Goal: Transaction & Acquisition: Purchase product/service

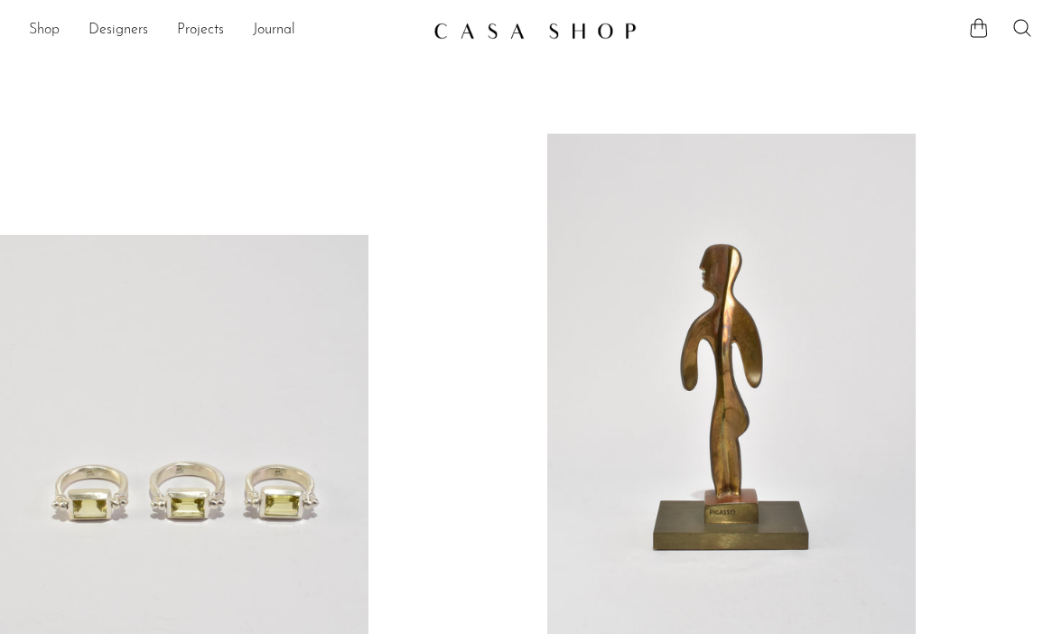
click at [44, 23] on link "Shop" at bounding box center [44, 30] width 31 height 23
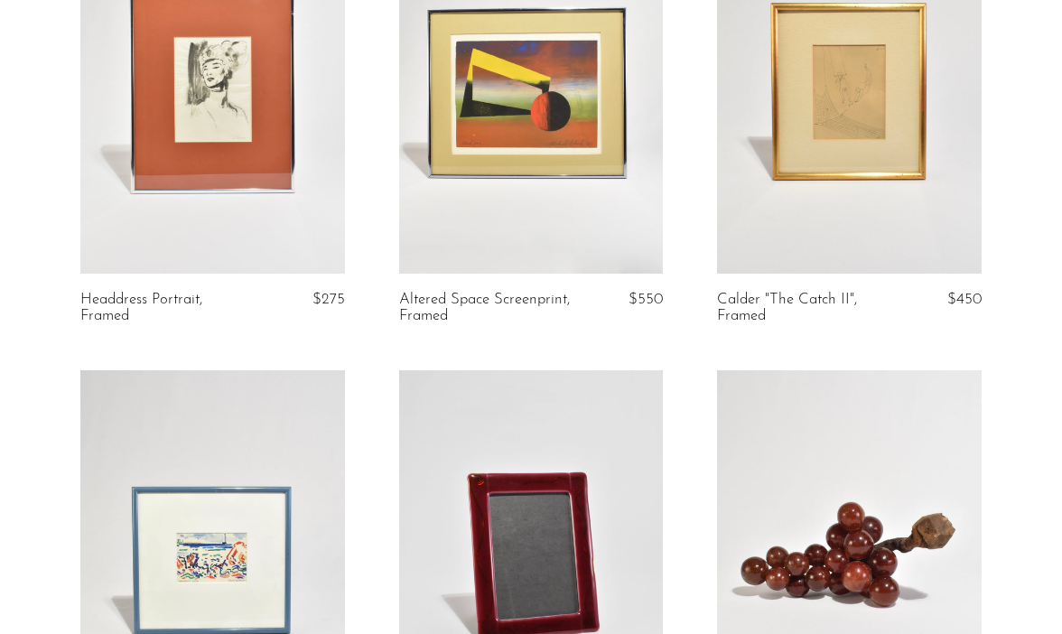
scroll to position [218, 0]
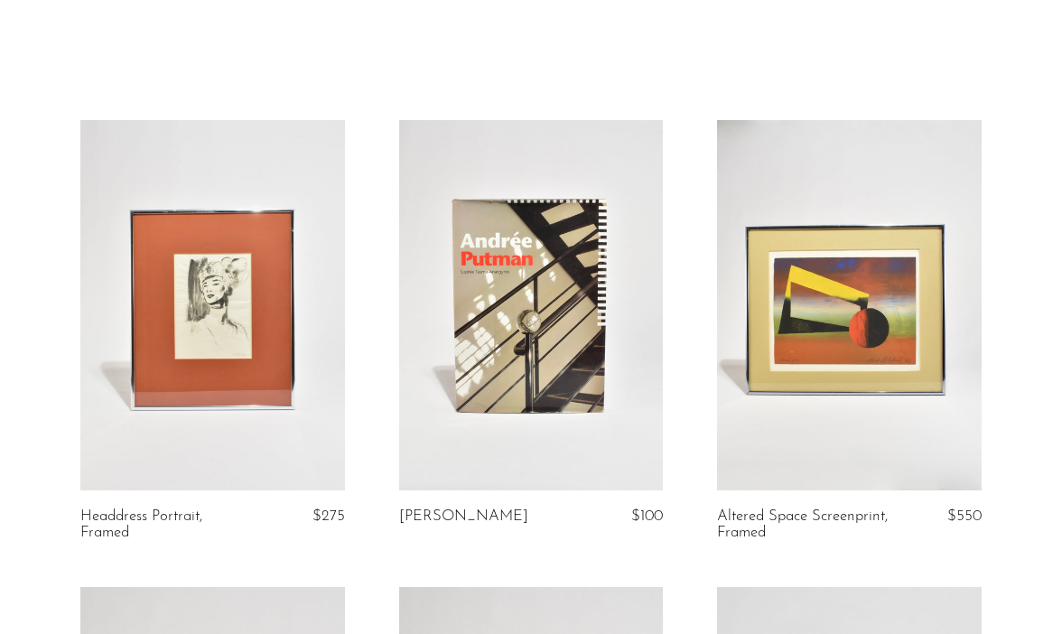
scroll to position [47, 0]
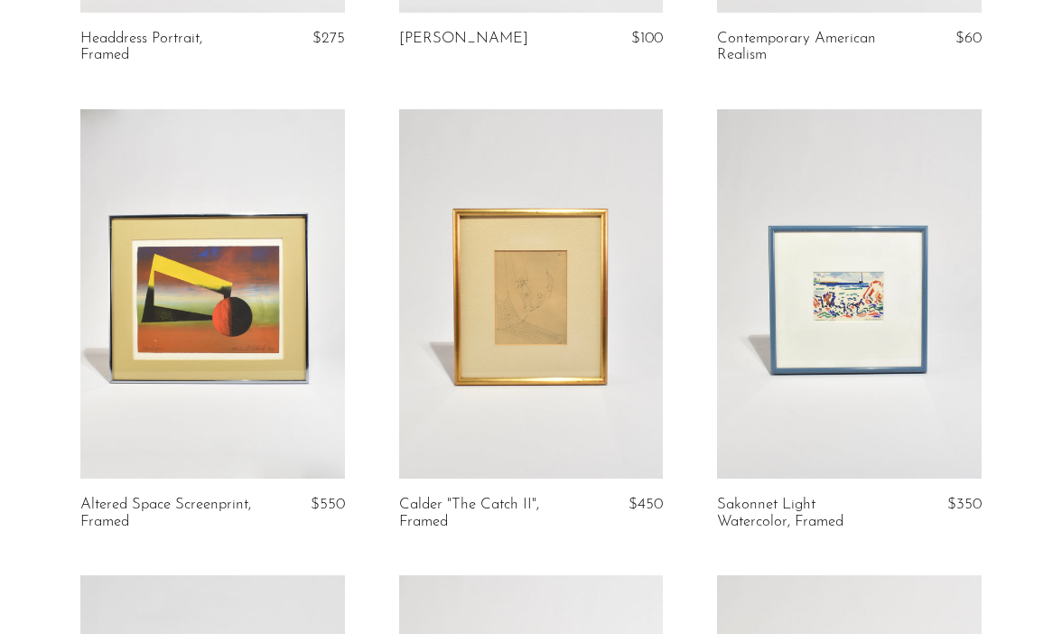
scroll to position [535, 0]
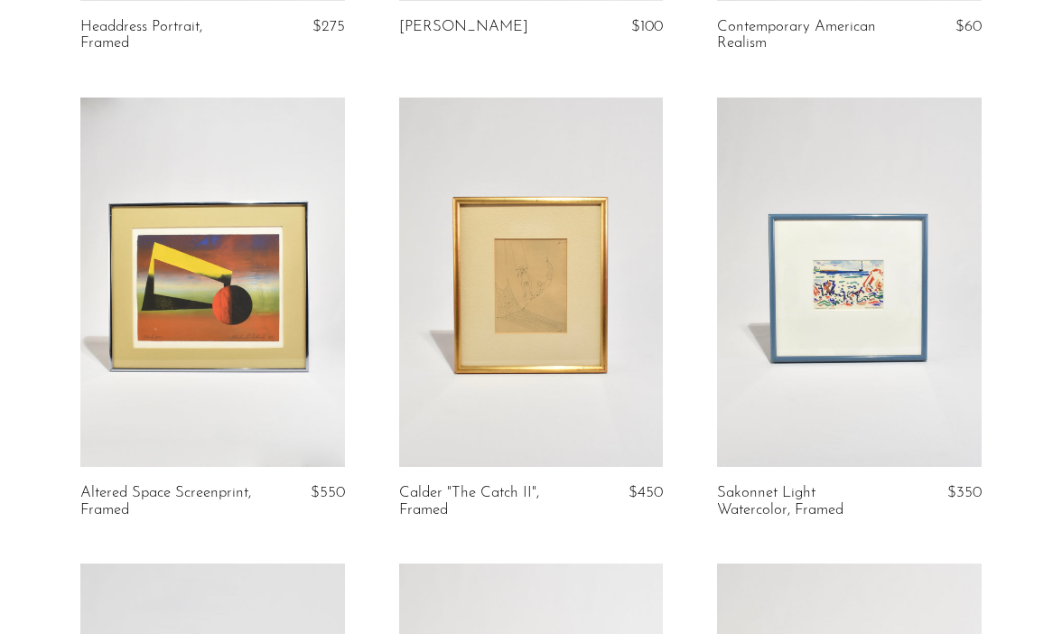
click at [887, 302] on link at bounding box center [849, 282] width 264 height 370
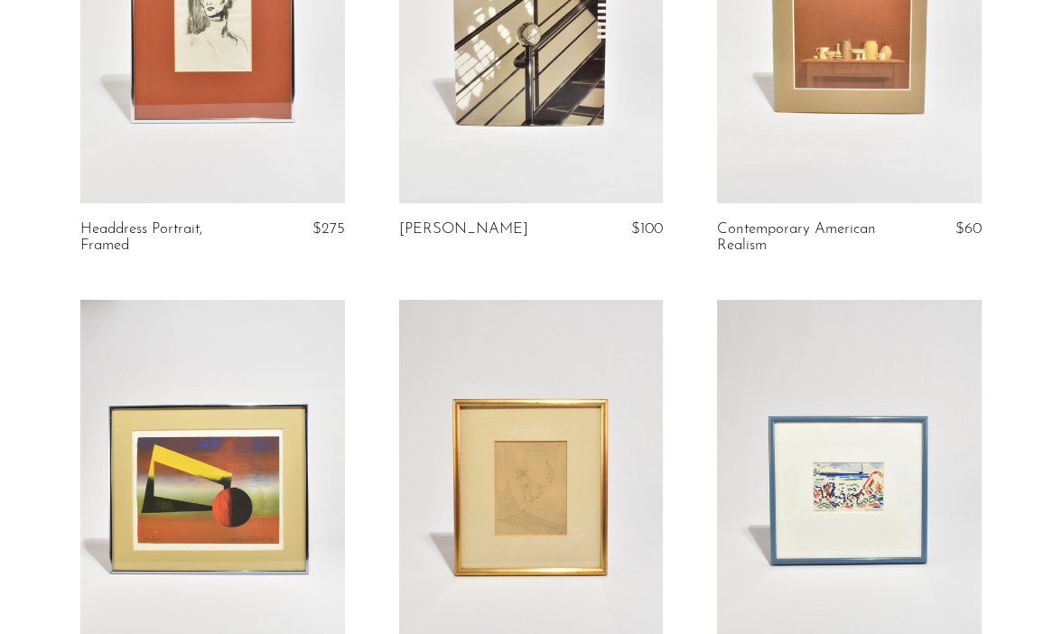
scroll to position [0, 0]
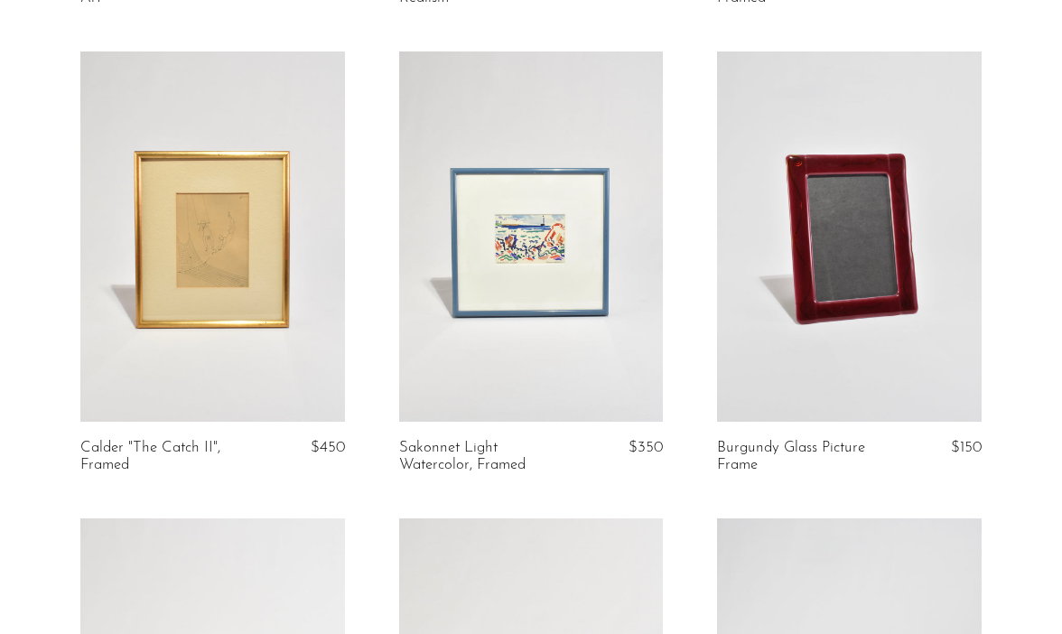
scroll to position [1050, 0]
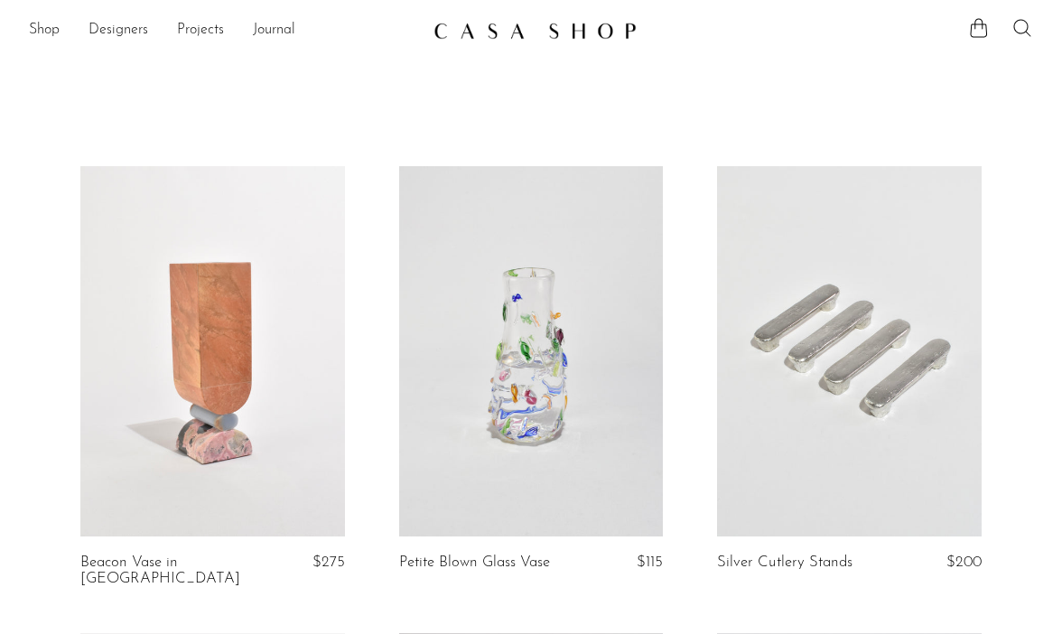
click at [1022, 29] on icon at bounding box center [1022, 28] width 22 height 22
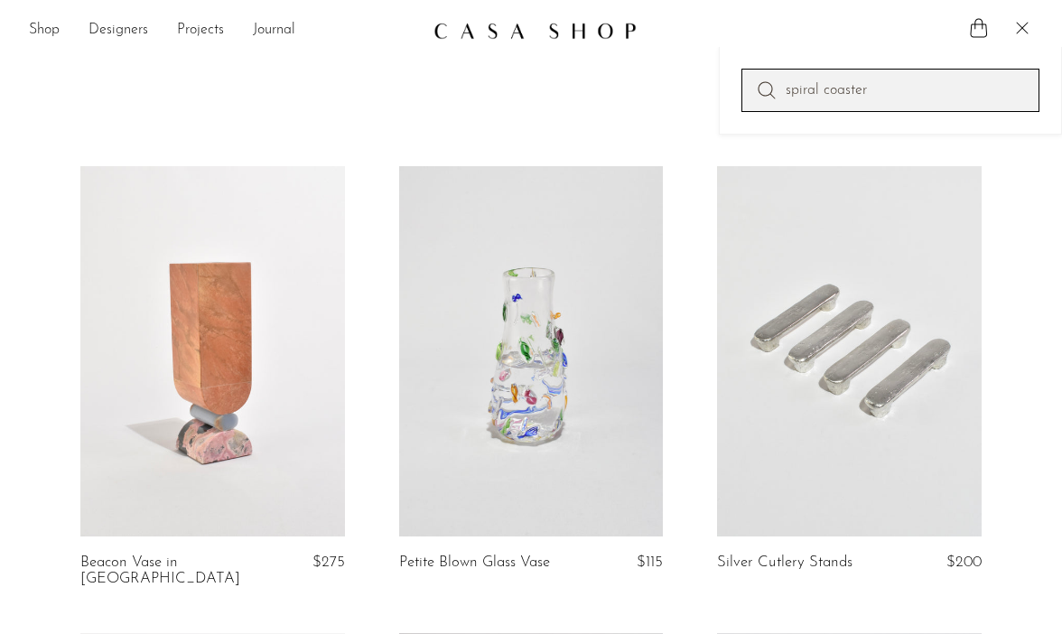
type input "spiral coaster"
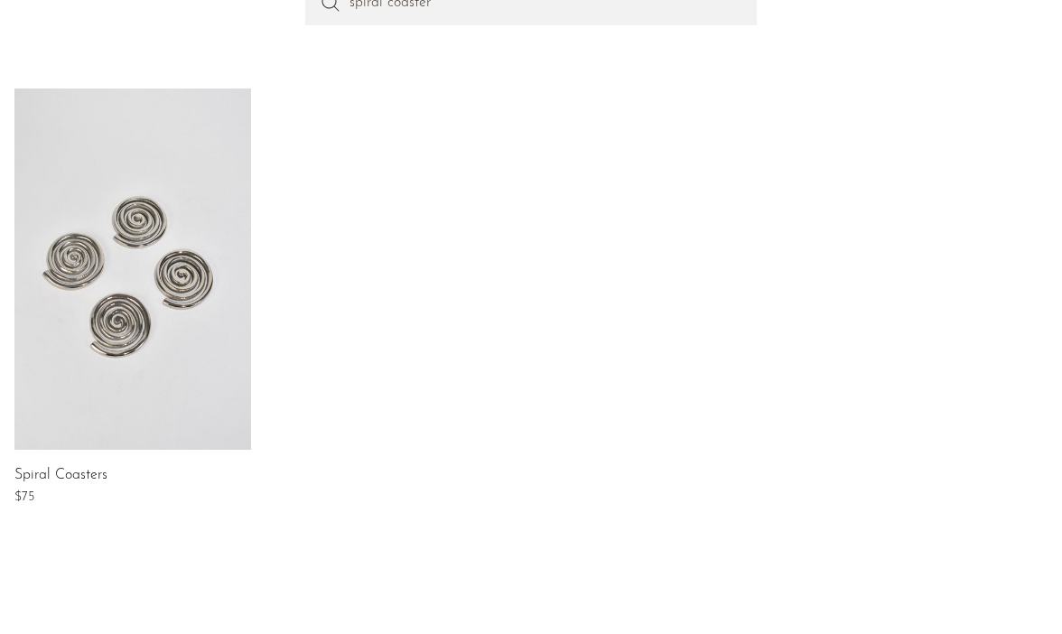
scroll to position [289, 0]
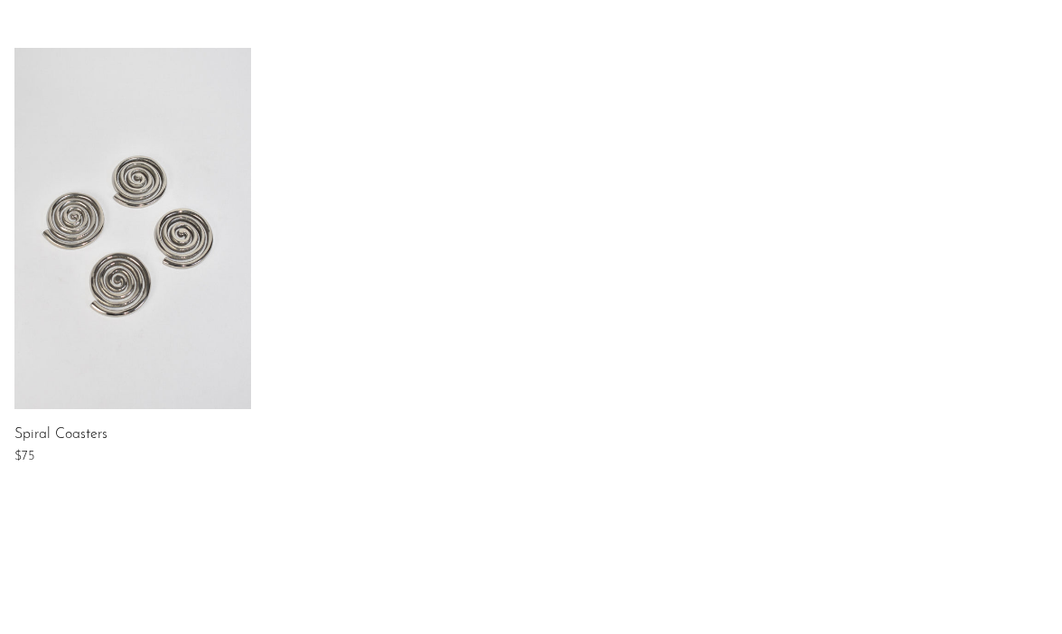
click at [151, 242] on link at bounding box center [132, 228] width 237 height 361
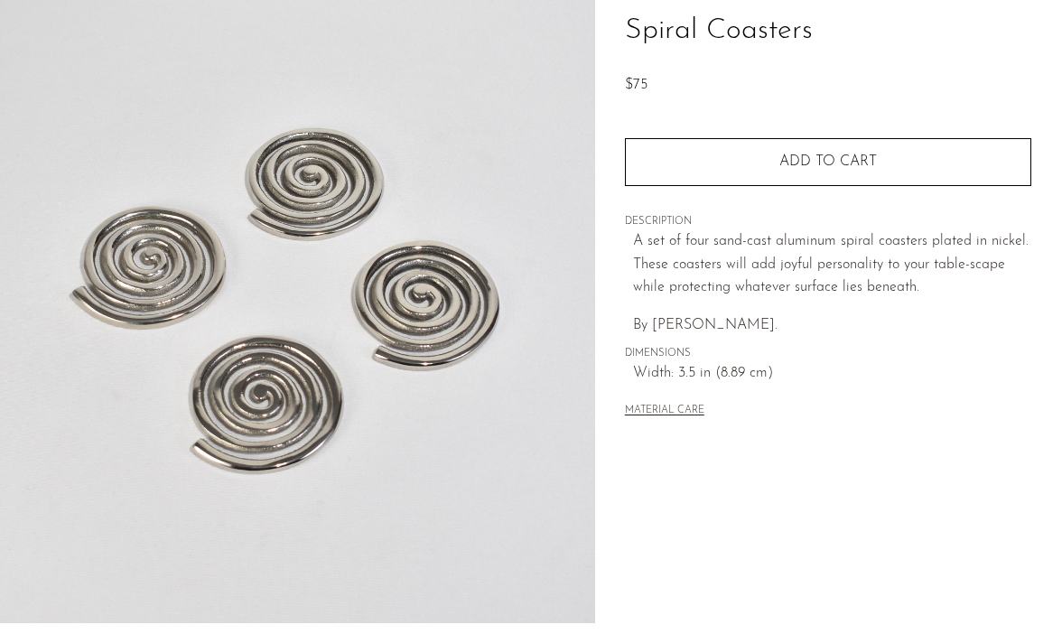
scroll to position [138, 0]
